Goal: Transaction & Acquisition: Book appointment/travel/reservation

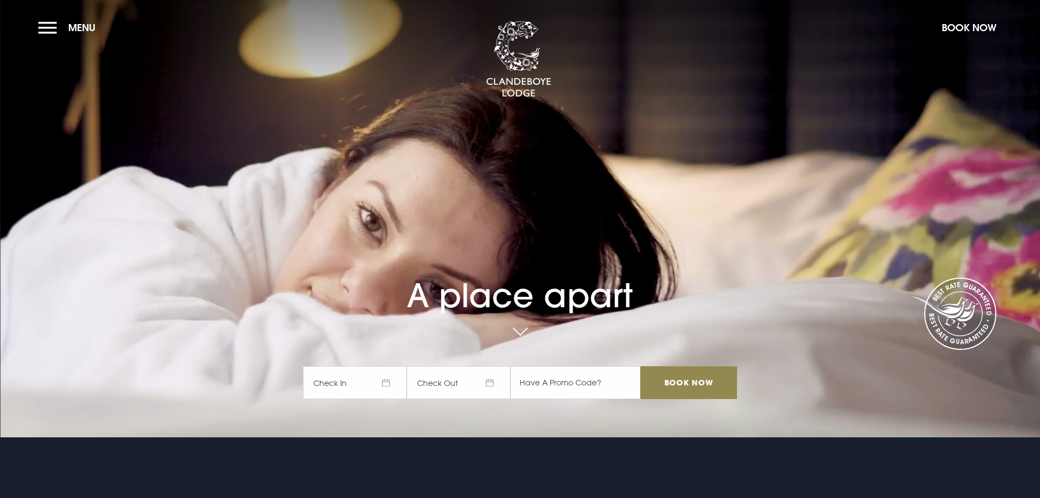
click at [393, 384] on span "Check In" at bounding box center [355, 382] width 104 height 33
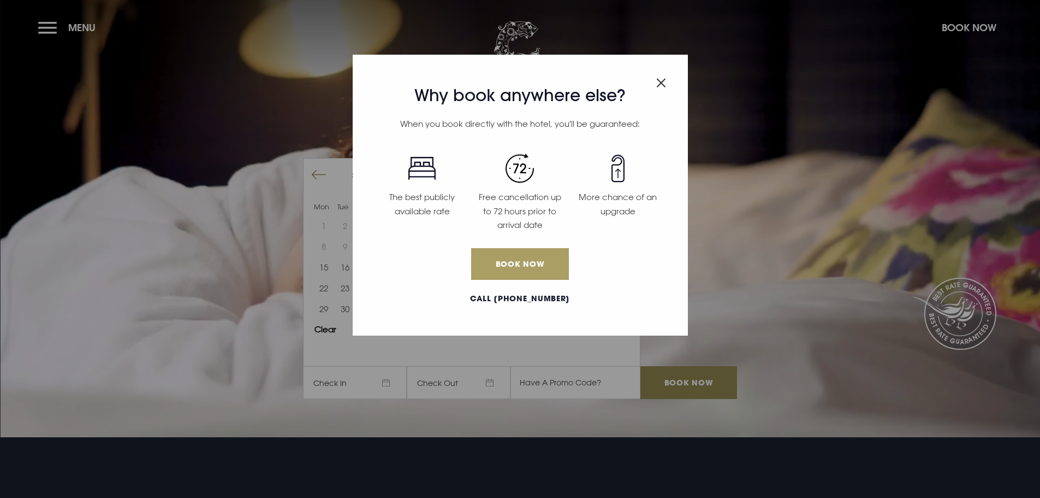
click at [530, 256] on link "Book Now" at bounding box center [519, 264] width 97 height 32
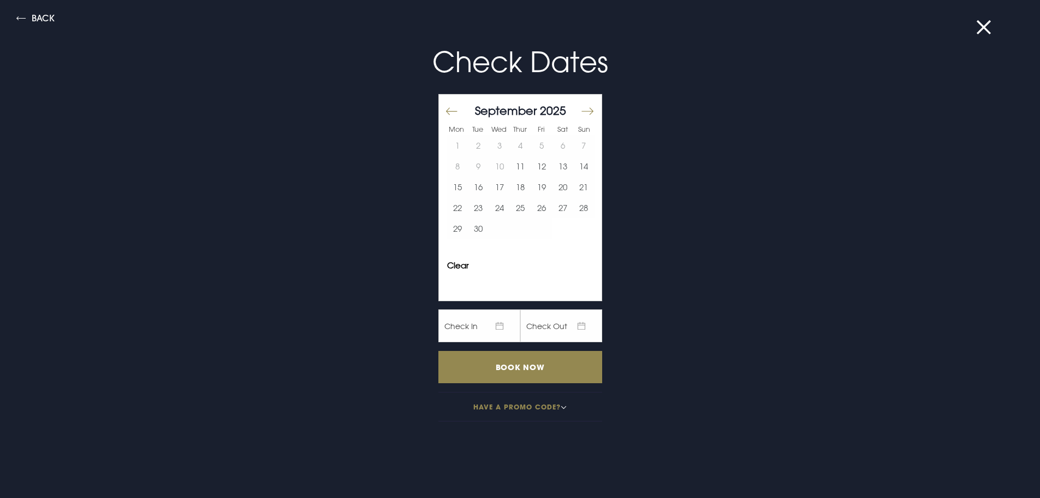
click at [483, 328] on span "Check In" at bounding box center [480, 325] width 82 height 33
click at [488, 326] on span "Check In" at bounding box center [480, 325] width 82 height 33
click at [584, 107] on button "Move forward to switch to the next month." at bounding box center [587, 111] width 13 height 23
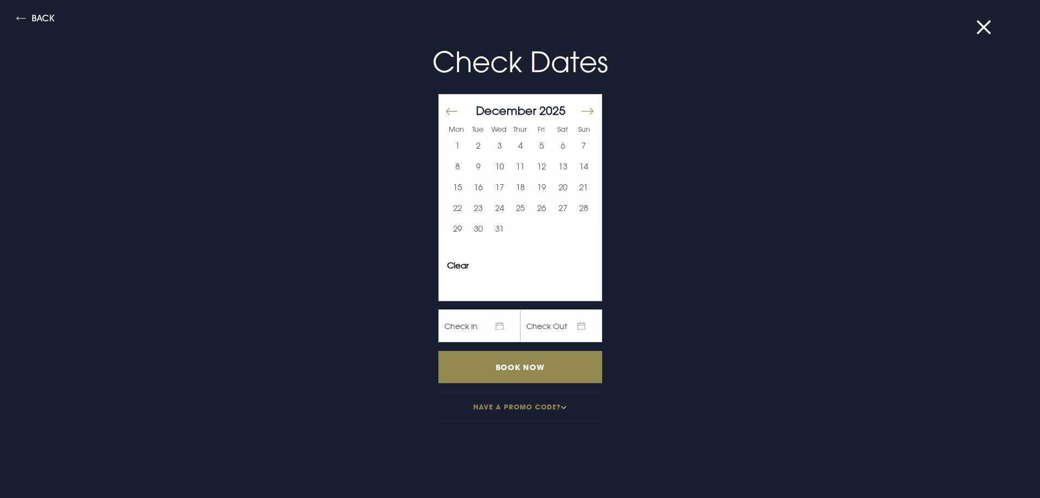
click at [584, 107] on button "Move forward to switch to the next month." at bounding box center [587, 111] width 13 height 23
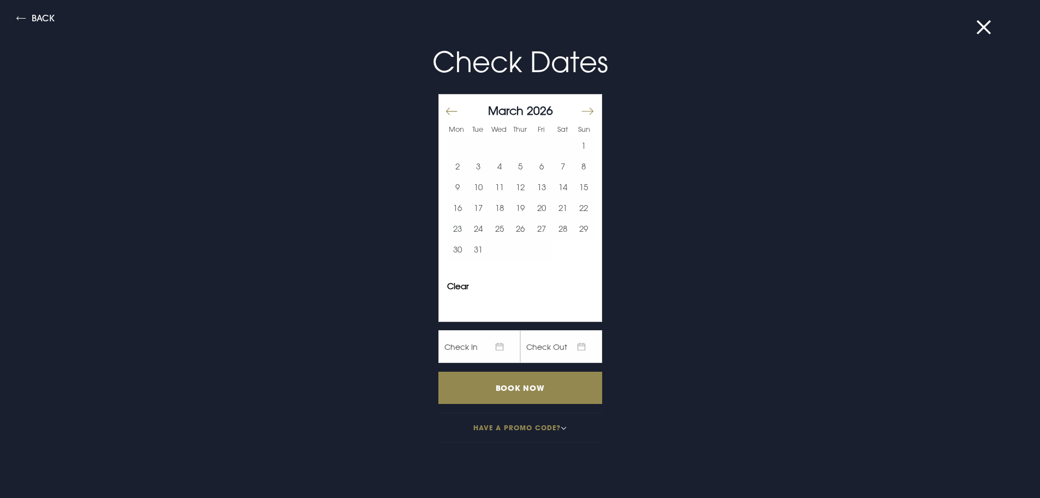
click at [584, 107] on button "Move forward to switch to the next month." at bounding box center [587, 111] width 13 height 23
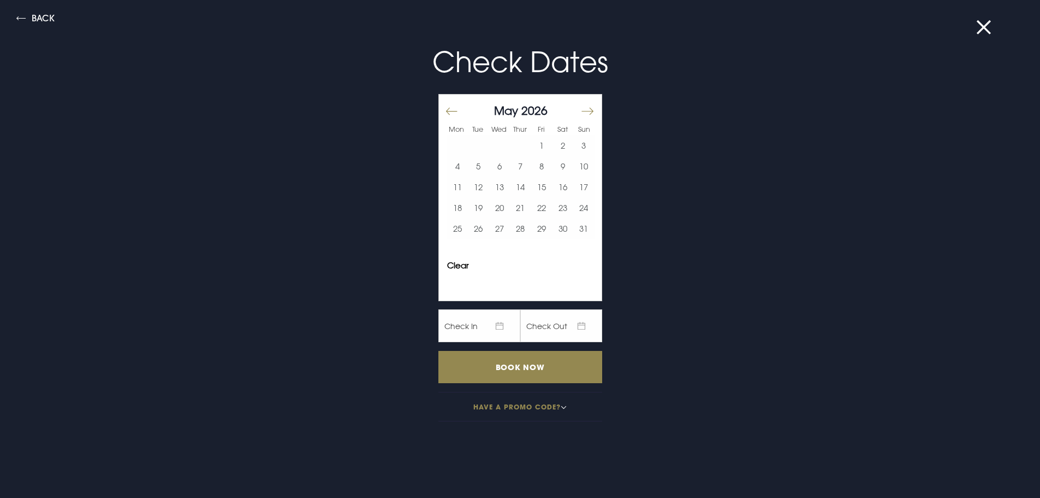
click at [584, 107] on button "Move forward to switch to the next month." at bounding box center [587, 111] width 13 height 23
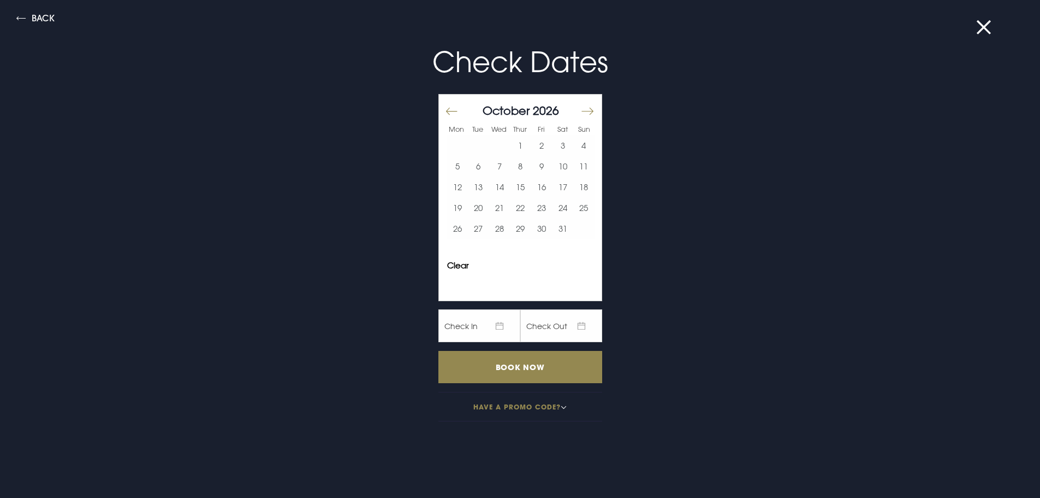
click at [584, 107] on button "Move forward to switch to the next month." at bounding box center [587, 111] width 13 height 23
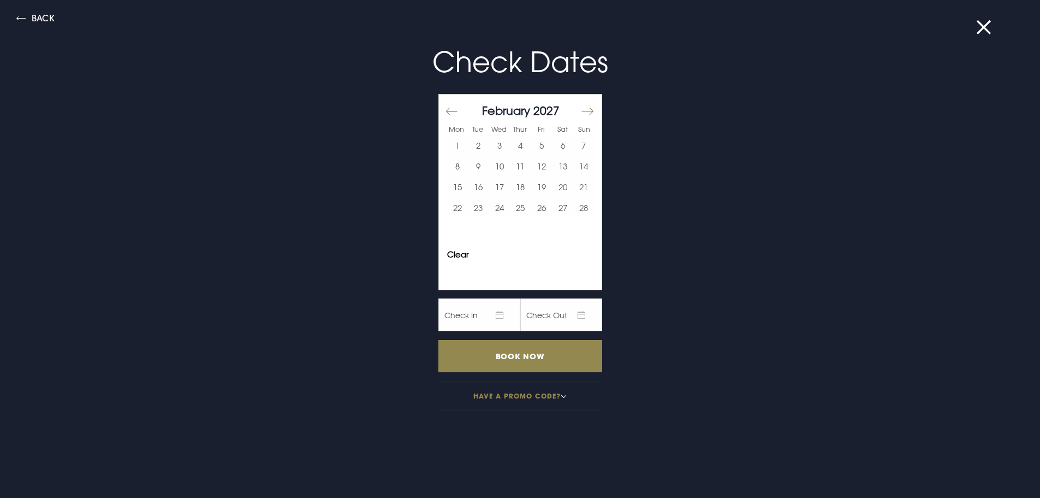
click at [584, 107] on button "Move forward to switch to the next month." at bounding box center [587, 111] width 13 height 23
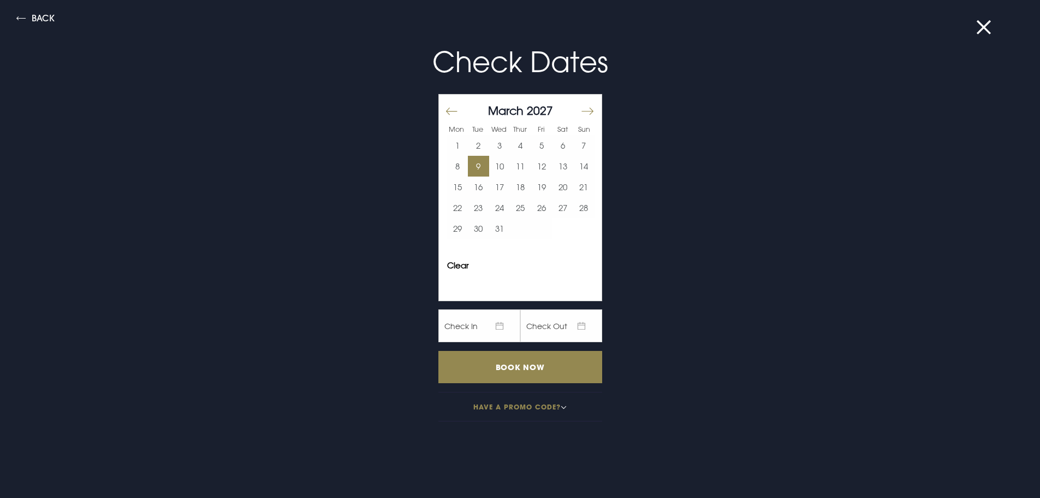
click at [477, 161] on button "9" at bounding box center [478, 166] width 21 height 21
click at [494, 164] on button "10" at bounding box center [499, 166] width 21 height 21
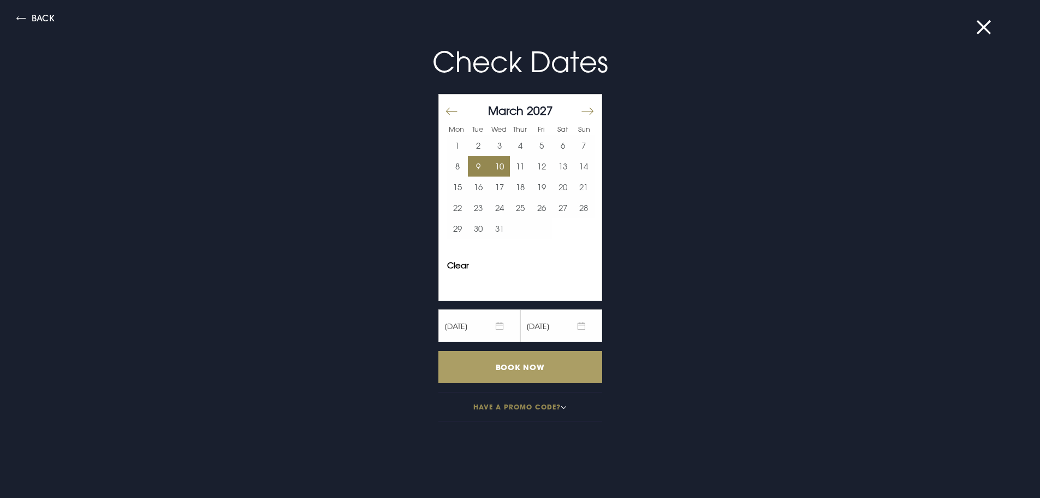
click at [543, 354] on input "Book Now" at bounding box center [521, 367] width 164 height 32
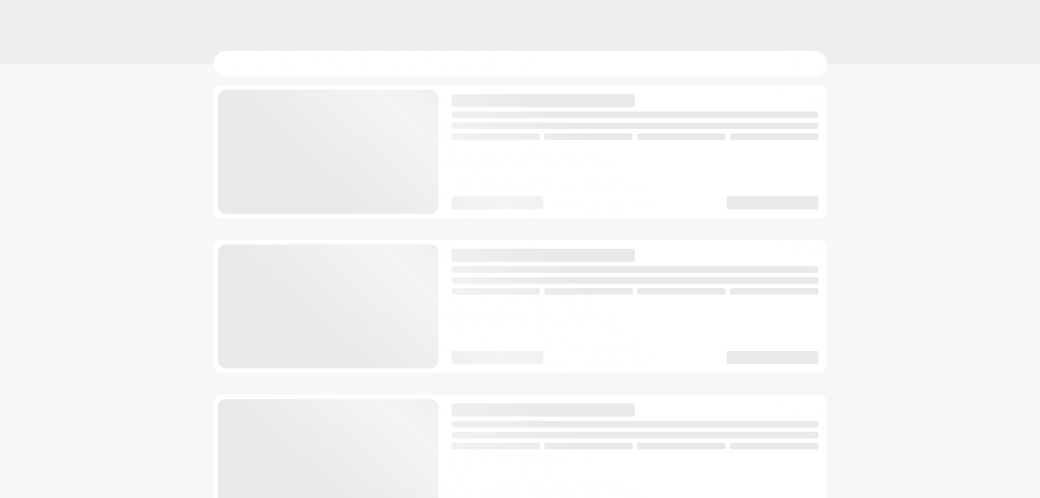
click at [548, 374] on div at bounding box center [521, 460] width 614 height 751
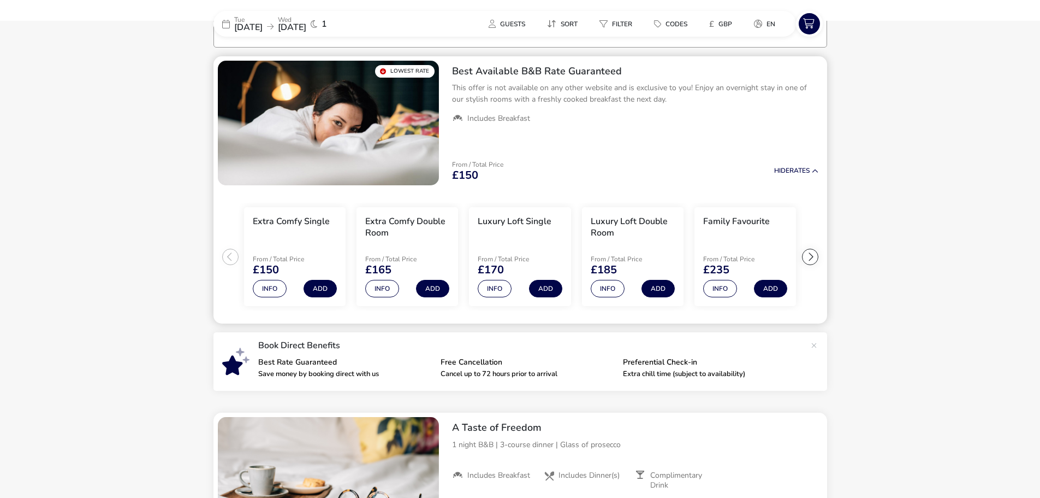
scroll to position [89, 0]
click at [287, 29] on div "[DATE] [DATE]" at bounding box center [270, 23] width 72 height 15
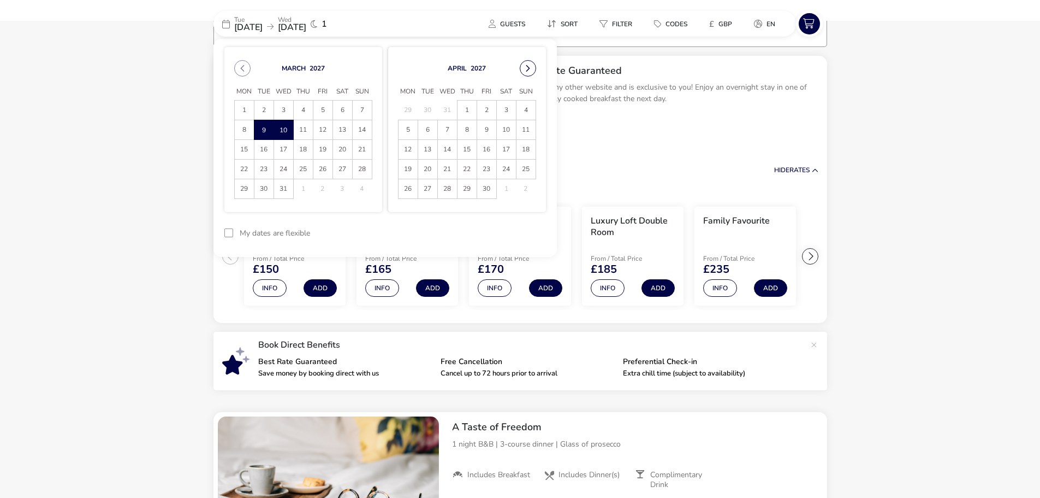
click at [525, 68] on button "Next Month" at bounding box center [528, 68] width 16 height 16
click at [521, 108] on span "1" at bounding box center [526, 109] width 19 height 19
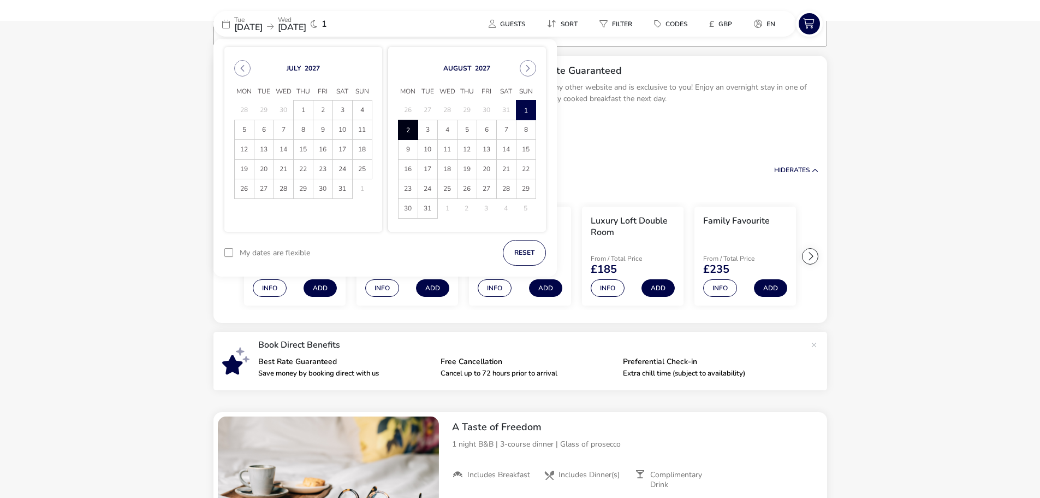
click at [408, 131] on span "2" at bounding box center [408, 129] width 19 height 19
click at [523, 256] on button "Apply Dates" at bounding box center [513, 253] width 67 height 26
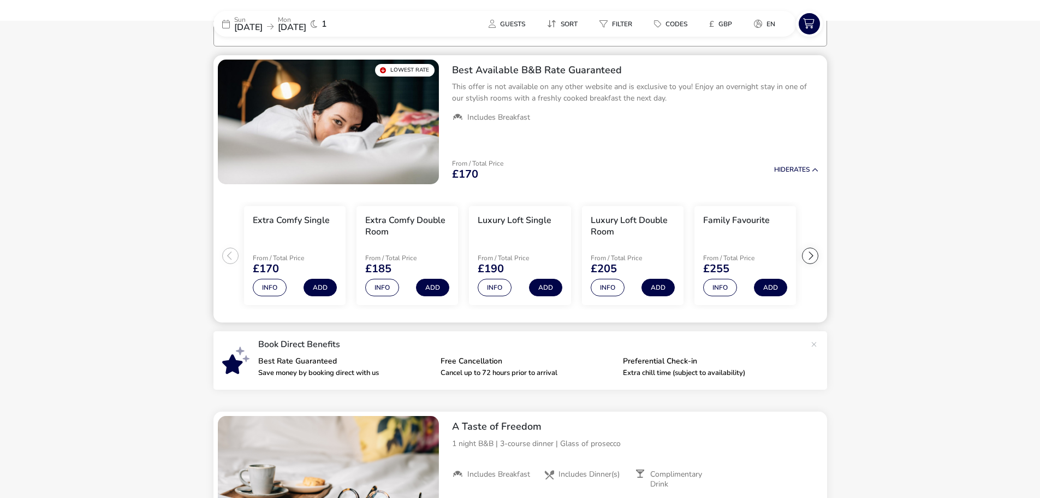
scroll to position [90, 0]
